Goal: Transaction & Acquisition: Download file/media

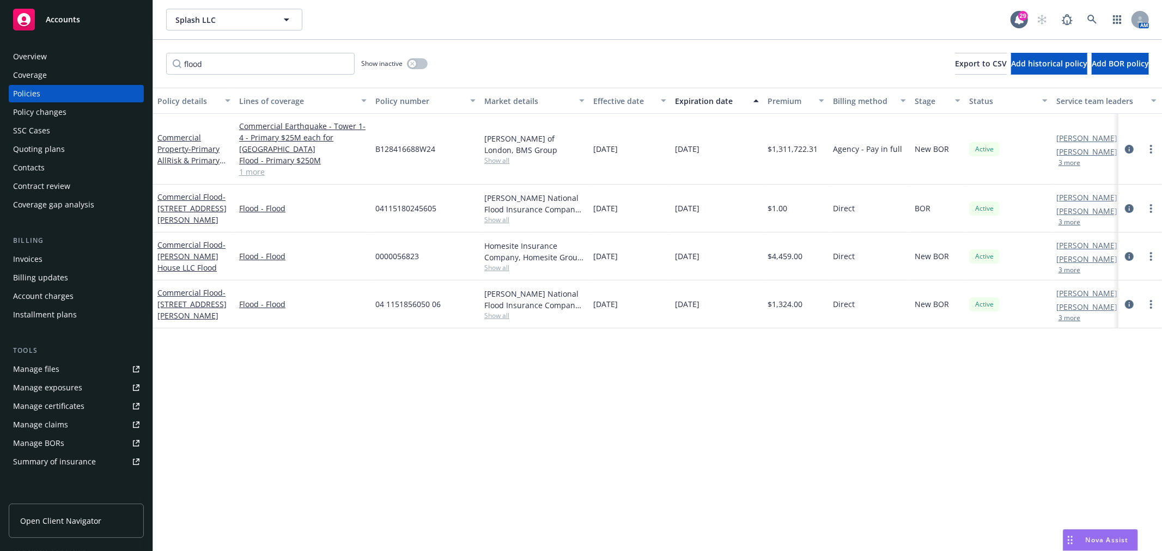
click at [27, 261] on div "Invoices" at bounding box center [27, 259] width 29 height 17
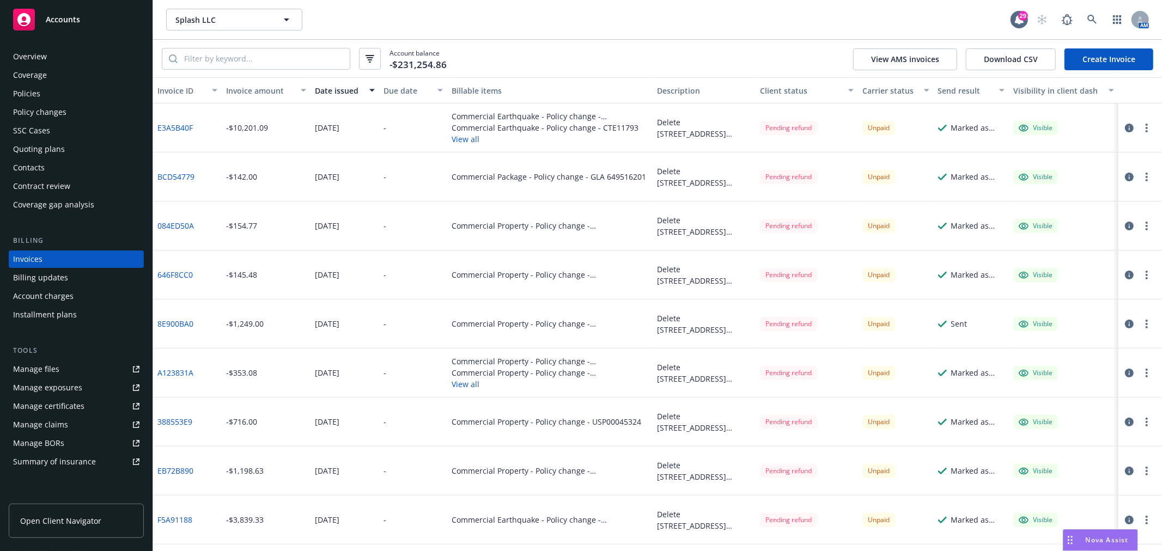
click at [175, 131] on link "E3A5B40F" at bounding box center [174, 127] width 35 height 11
click at [1140, 126] on button "button" at bounding box center [1146, 127] width 13 height 13
click at [1086, 255] on link "Download invoice PDF" at bounding box center [1074, 259] width 139 height 22
click at [1145, 175] on icon "button" at bounding box center [1146, 177] width 2 height 9
click at [1058, 307] on link "Download invoice PDF" at bounding box center [1074, 308] width 139 height 22
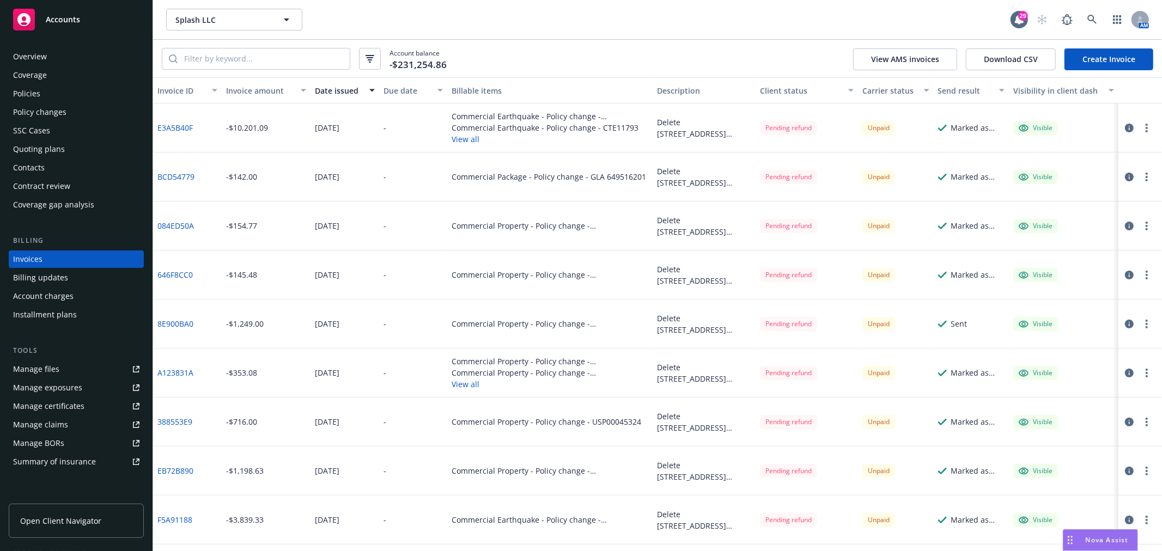
click at [1145, 226] on icon "button" at bounding box center [1146, 226] width 2 height 9
click at [1084, 360] on link "Download invoice PDF" at bounding box center [1074, 357] width 139 height 22
click at [1141, 275] on button "button" at bounding box center [1146, 274] width 13 height 13
click at [1081, 406] on link "Download invoice PDF" at bounding box center [1074, 406] width 139 height 22
click at [1145, 321] on icon "button" at bounding box center [1146, 324] width 2 height 9
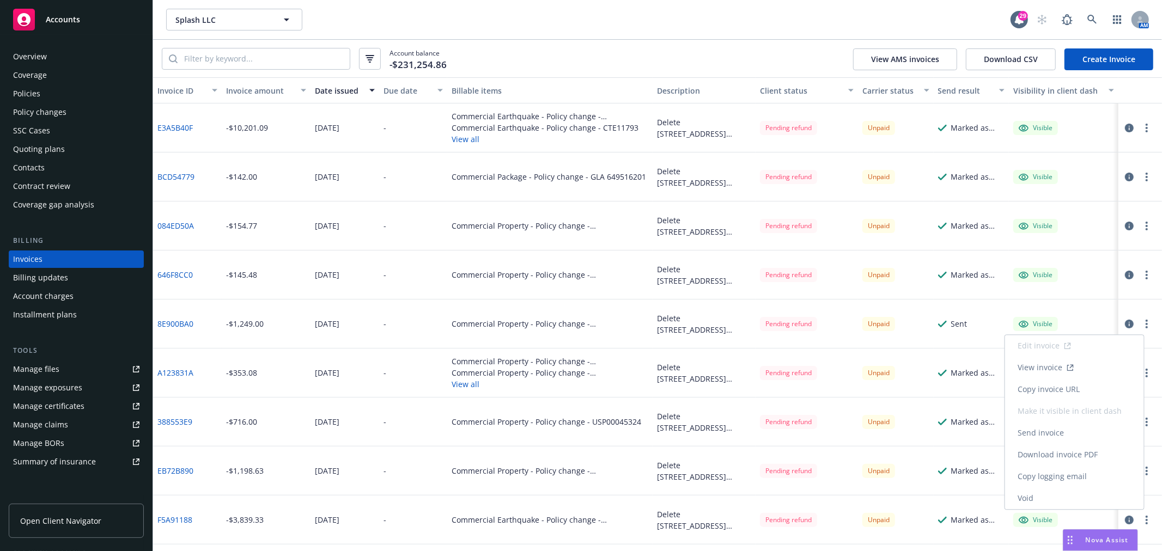
click at [1083, 456] on link "Download invoice PDF" at bounding box center [1074, 455] width 139 height 22
click at [1145, 373] on icon "button" at bounding box center [1146, 373] width 2 height 9
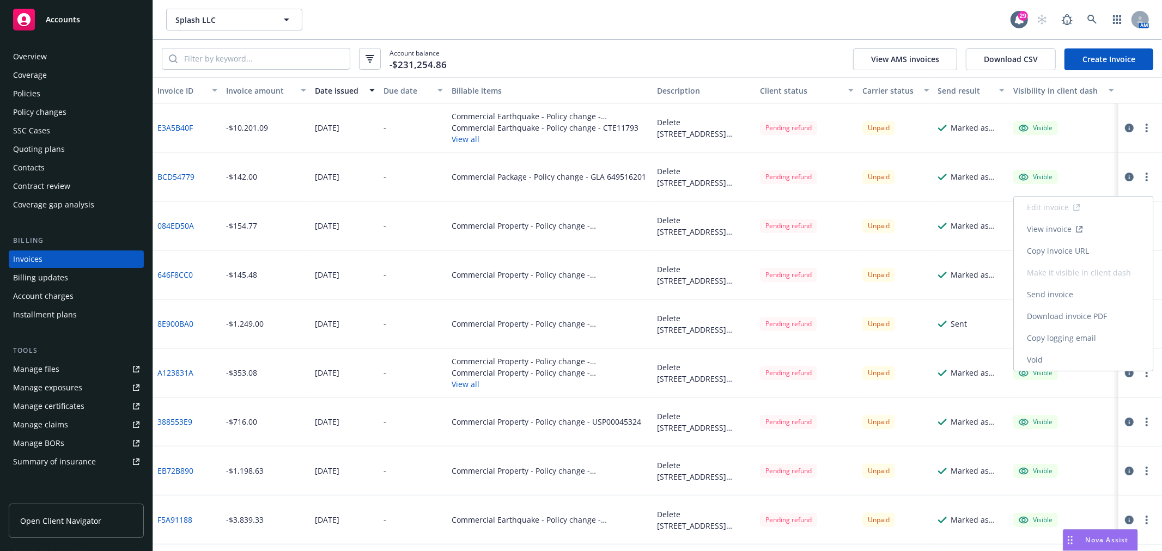
click at [1083, 316] on link "Download invoice PDF" at bounding box center [1082, 317] width 139 height 22
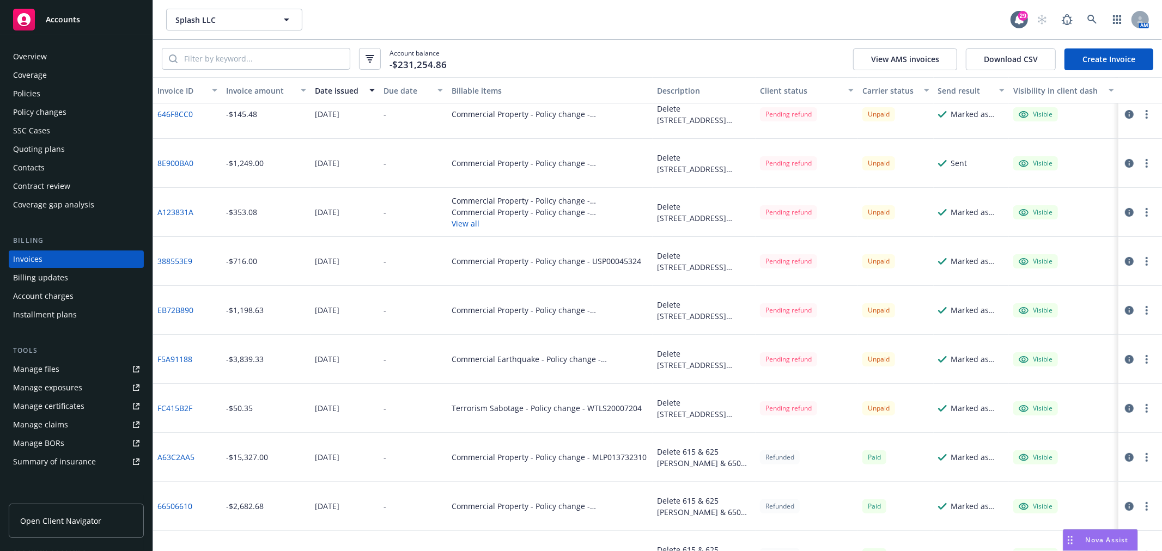
scroll to position [181, 0]
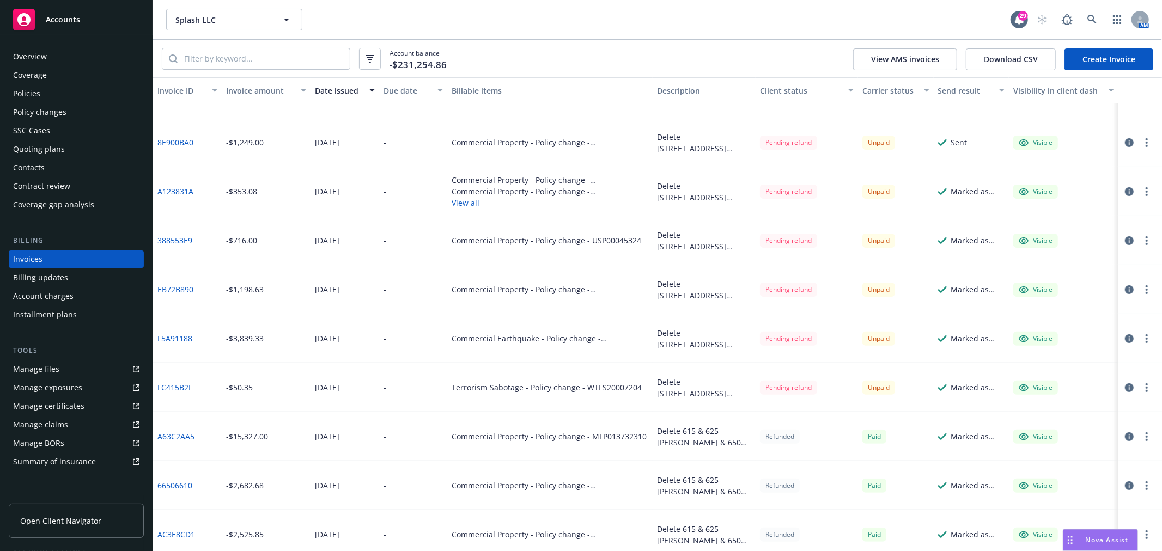
click at [1140, 239] on button "button" at bounding box center [1146, 240] width 13 height 13
click at [1069, 368] on link "Download invoice PDF" at bounding box center [1074, 372] width 139 height 22
click at [1140, 291] on button "button" at bounding box center [1146, 289] width 13 height 13
click at [1074, 421] on link "Download invoice PDF" at bounding box center [1074, 421] width 139 height 22
click at [1140, 334] on button "button" at bounding box center [1146, 338] width 13 height 13
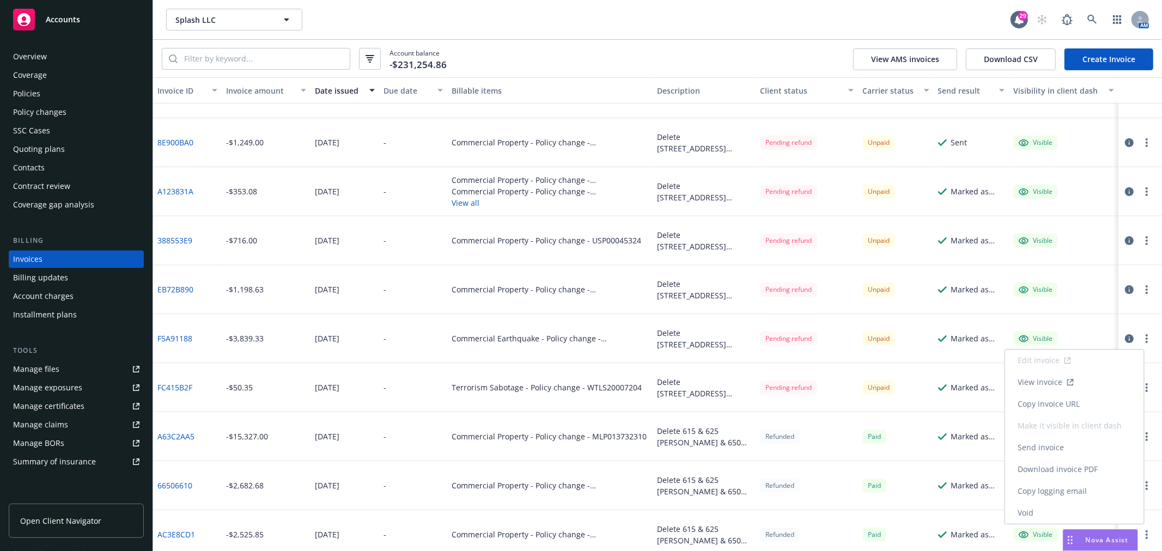
click at [1066, 469] on link "Download invoice PDF" at bounding box center [1074, 470] width 139 height 22
click at [1145, 387] on icon "button" at bounding box center [1146, 387] width 2 height 9
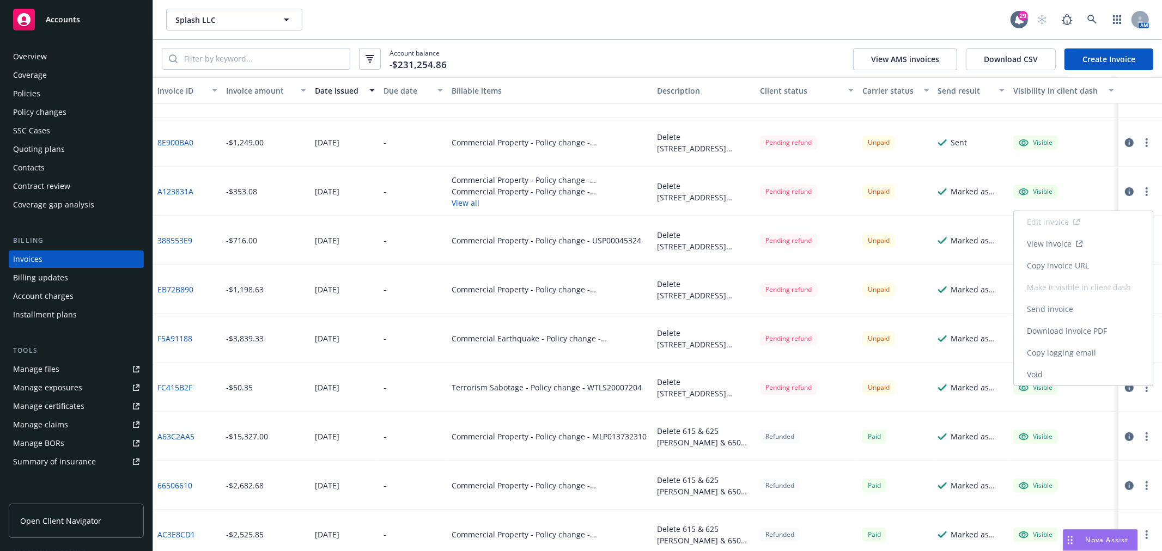
click at [1072, 331] on link "Download invoice PDF" at bounding box center [1082, 331] width 139 height 22
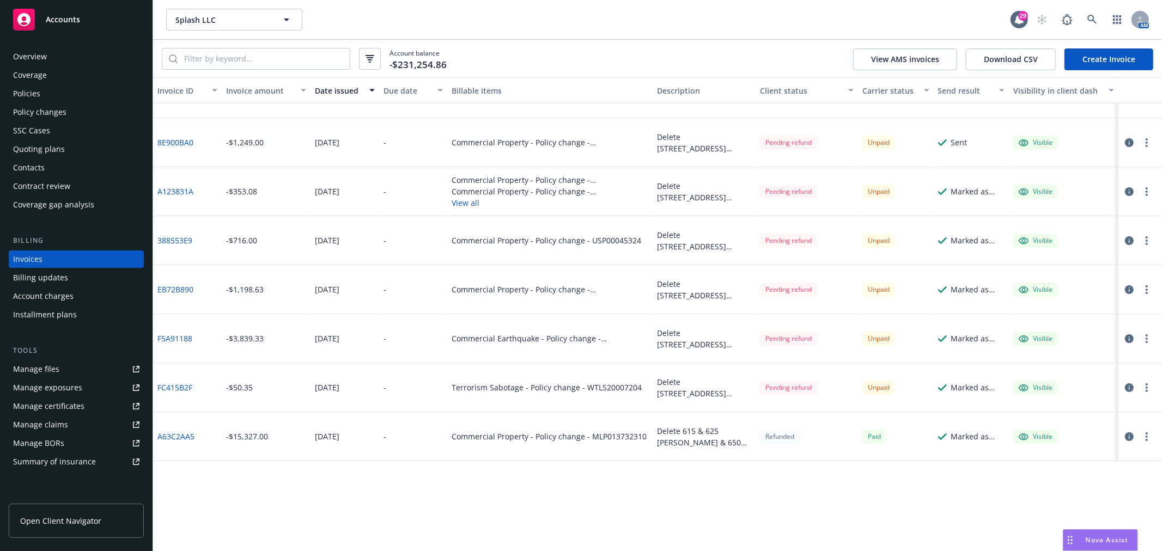
scroll to position [0, 0]
